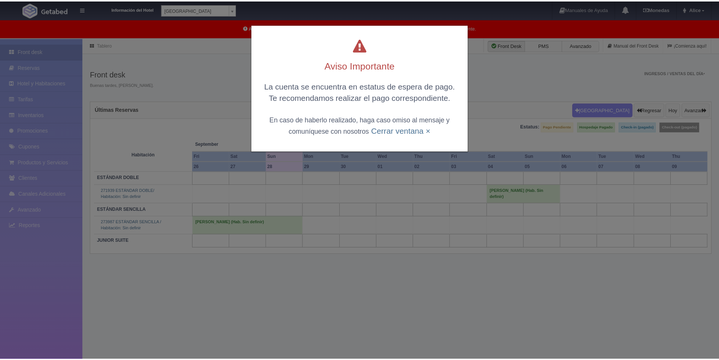
scroll to position [38, 0]
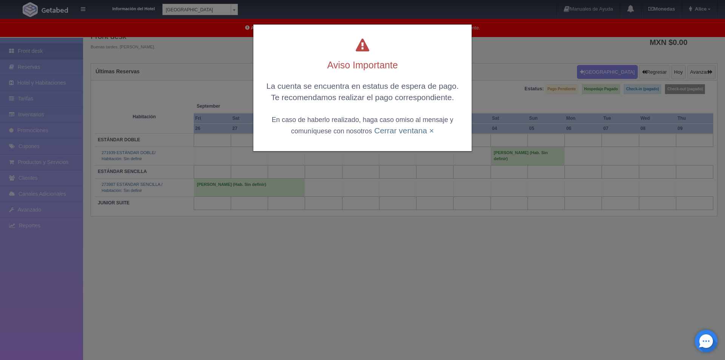
click at [384, 135] on div "La cuenta se encuentra en estatus de espera de pago. Te recomendamos realizar e…" at bounding box center [362, 108] width 203 height 56
click at [376, 147] on div "Aviso Importante La cuenta se encuentra en estatus de espera de pago. Te recome…" at bounding box center [362, 88] width 218 height 127
drag, startPoint x: 377, startPoint y: 142, endPoint x: 378, endPoint y: 135, distance: 7.3
click at [377, 140] on div "Aviso Importante La cuenta se encuentra en estatus de espera de pago. Te recome…" at bounding box center [362, 88] width 218 height 127
click at [378, 135] on div "La cuenta se encuentra en estatus de espera de pago. Te recomendamos realizar e…" at bounding box center [362, 108] width 203 height 56
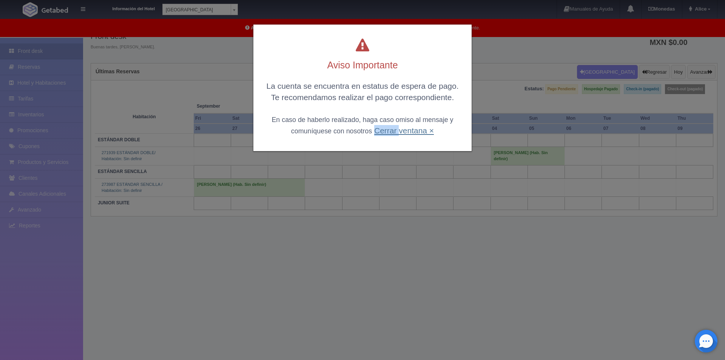
click at [378, 134] on link "Cerrar ventana ×" at bounding box center [404, 130] width 60 height 9
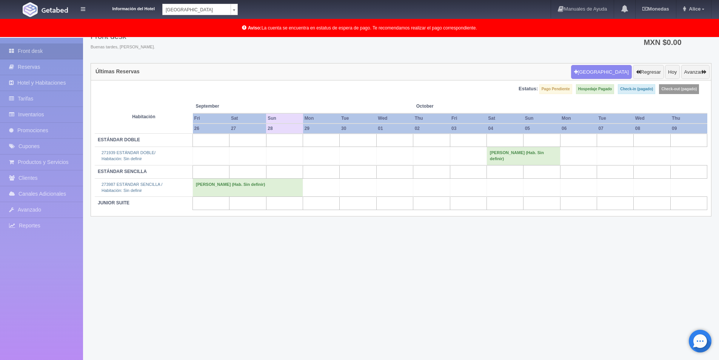
scroll to position [39, 0]
